Goal: Communication & Community: Answer question/provide support

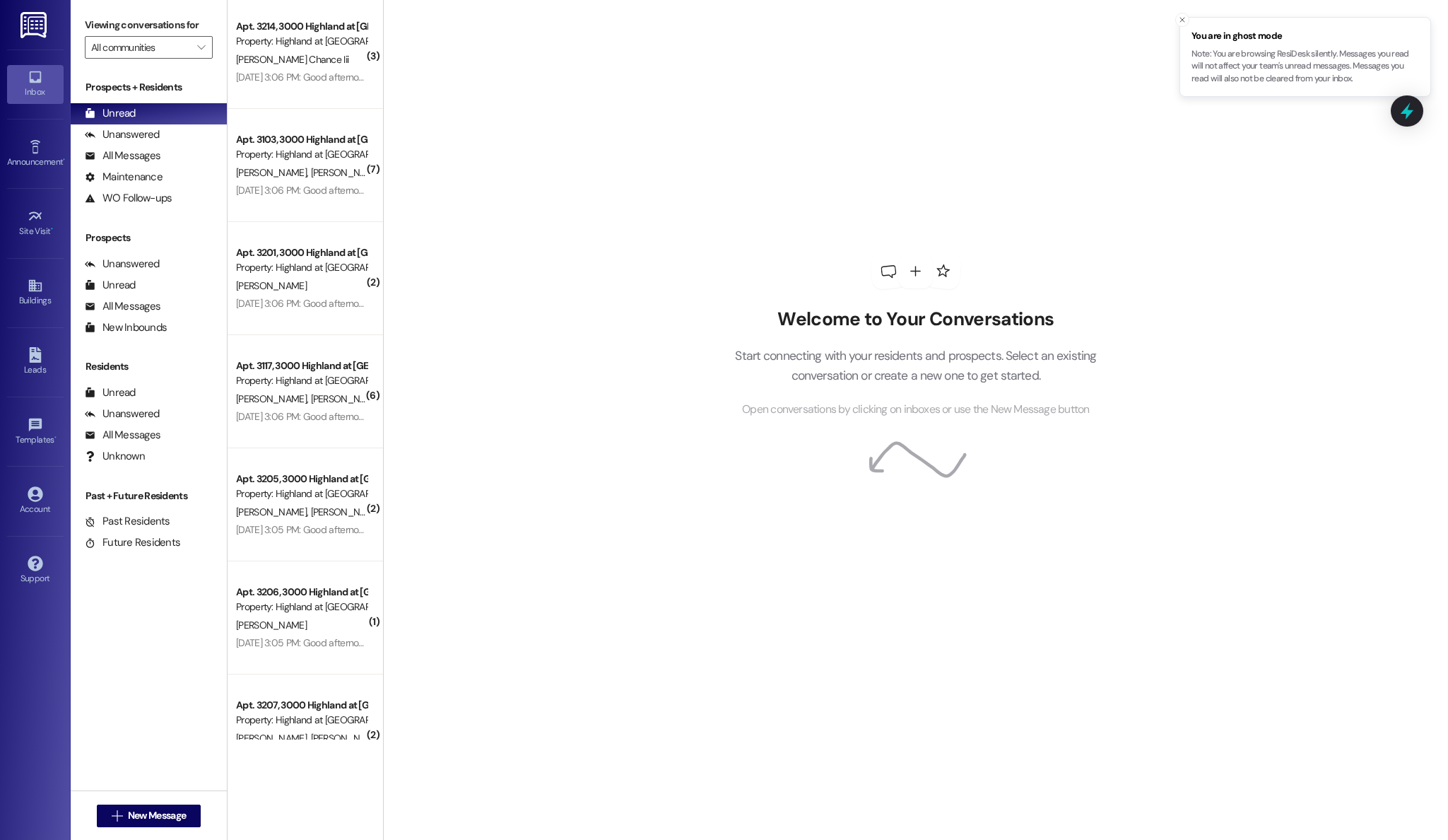
scroll to position [158, 0]
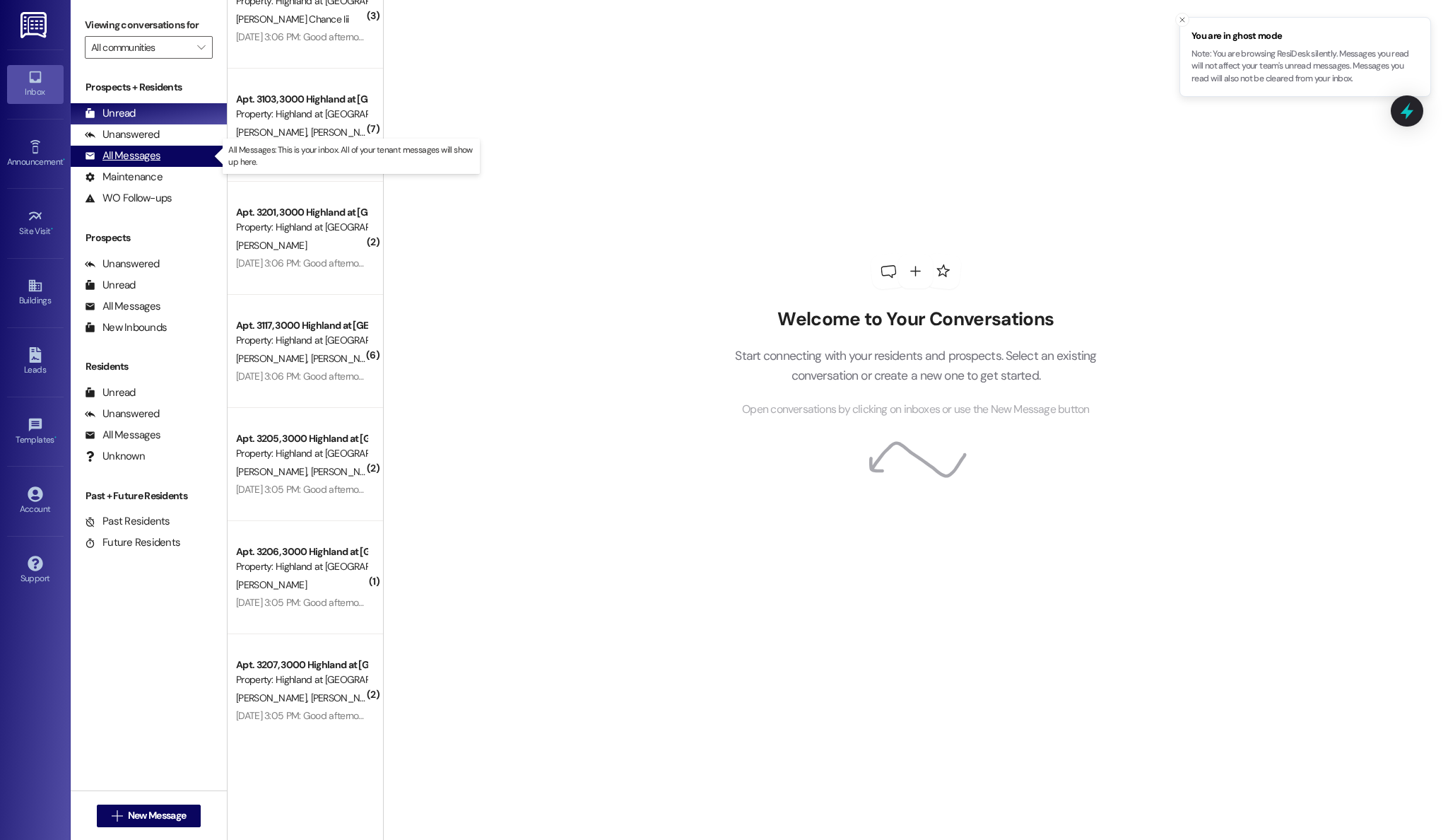
click at [114, 152] on div "All Messages" at bounding box center [123, 156] width 76 height 15
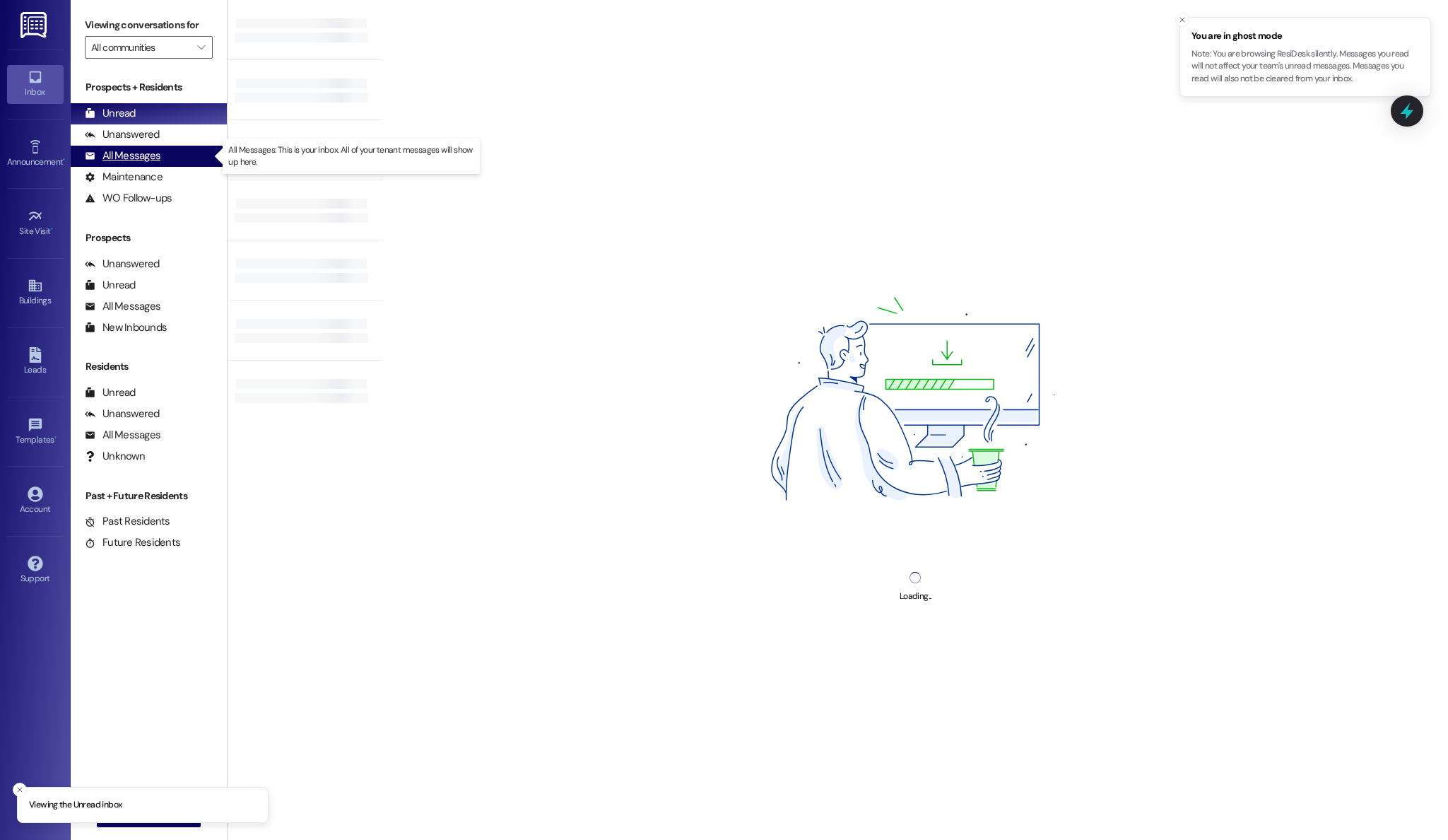
click at [149, 155] on div "All Messages" at bounding box center [123, 156] width 76 height 15
